Goal: Find specific page/section: Find specific page/section

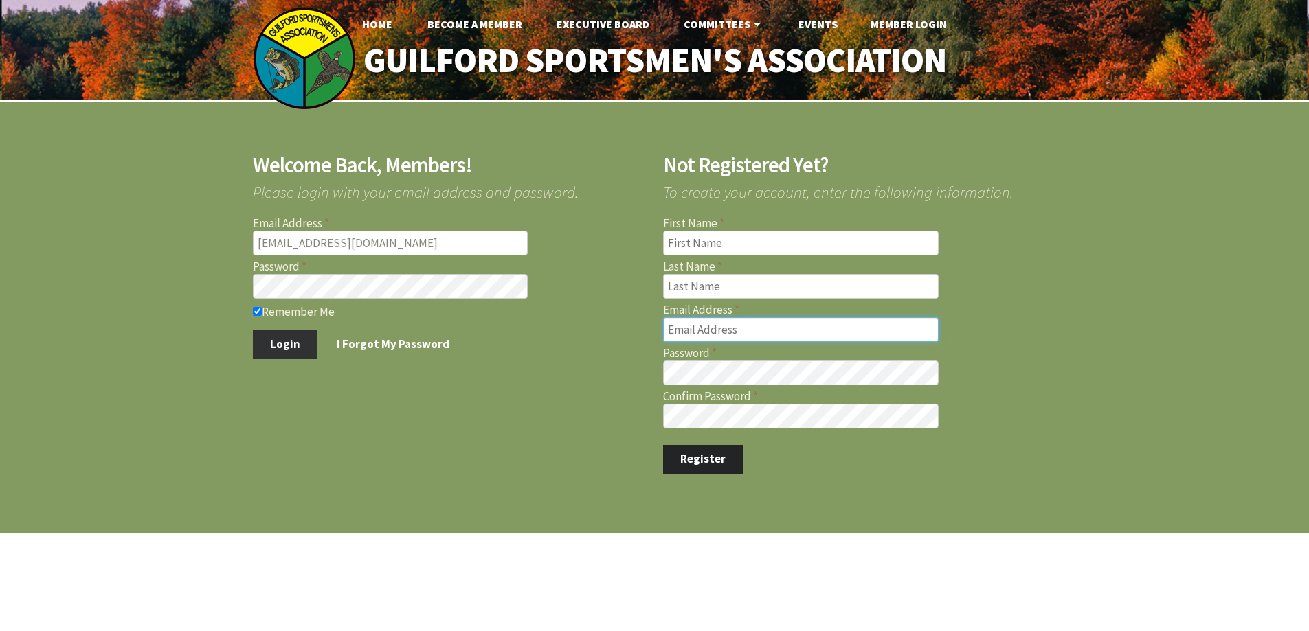
type input "[EMAIL_ADDRESS][DOMAIN_NAME]"
click at [280, 345] on button "Login" at bounding box center [285, 345] width 65 height 29
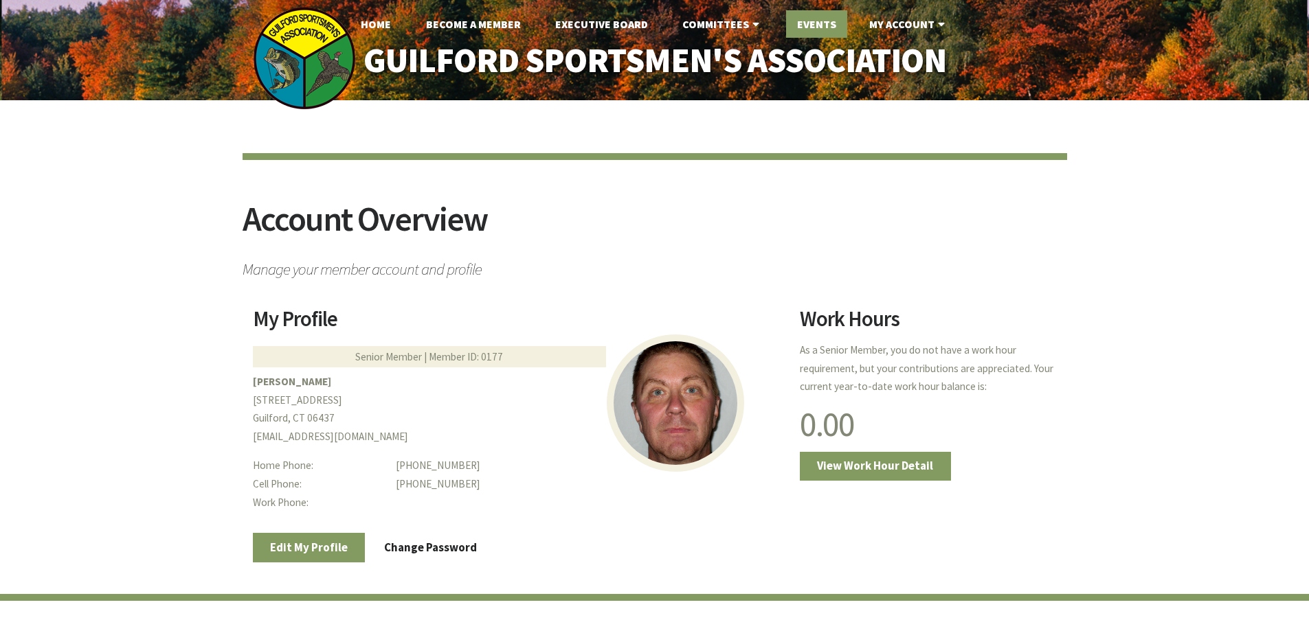
click at [823, 21] on link "Events" at bounding box center [816, 23] width 61 height 27
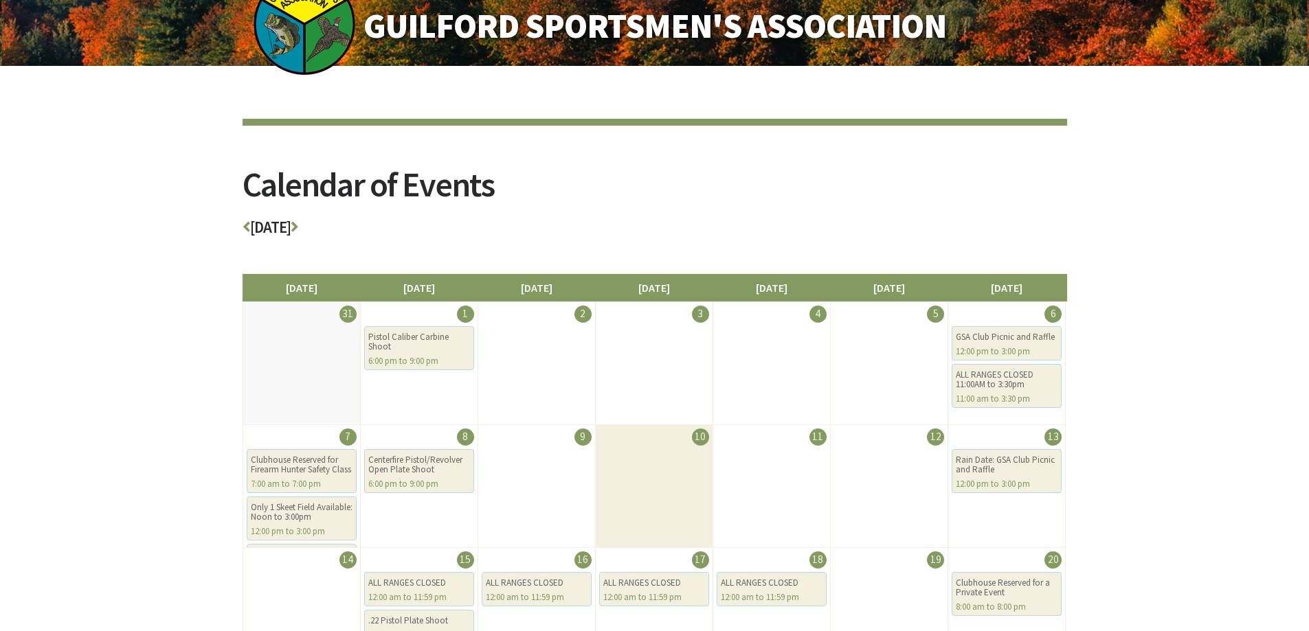
scroll to position [69, 0]
